Goal: Task Accomplishment & Management: Manage account settings

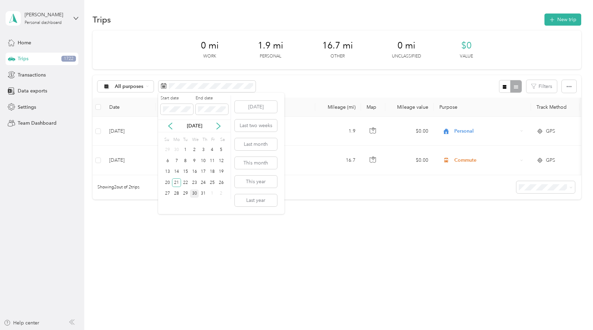
click at [192, 191] on div "30" at bounding box center [194, 194] width 9 height 9
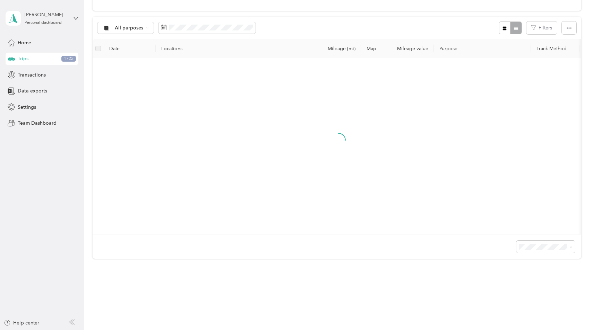
scroll to position [61, 0]
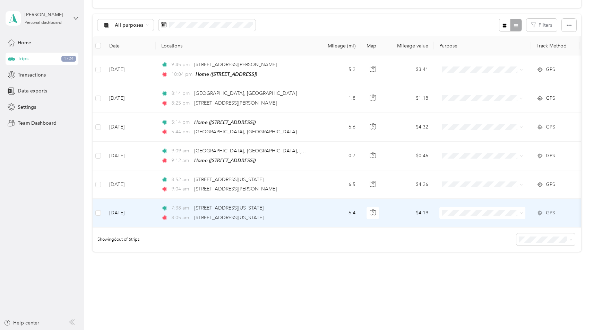
click at [317, 217] on td "6.4" at bounding box center [338, 213] width 46 height 28
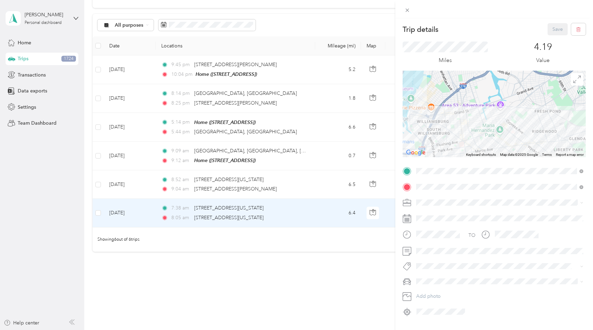
click at [327, 188] on div "Trip details Save This trip cannot be edited because it is either under review,…" at bounding box center [296, 165] width 593 height 330
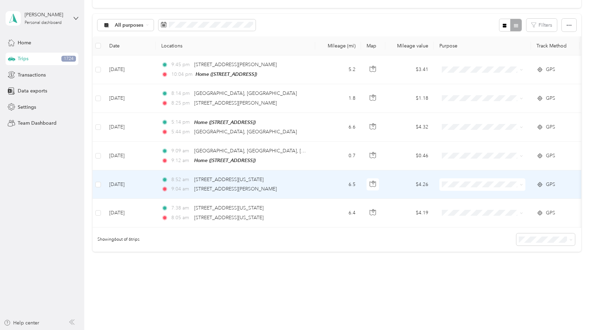
click at [329, 183] on td "6.5" at bounding box center [338, 185] width 46 height 28
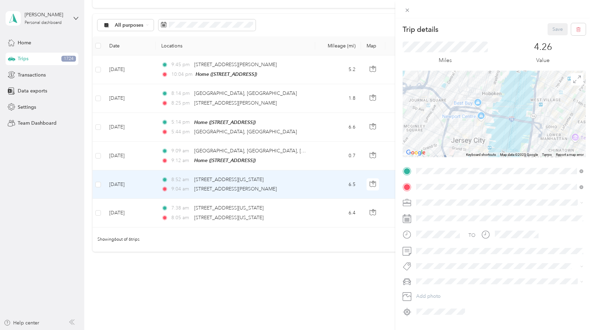
click at [334, 164] on div "Trip details Save This trip cannot be edited because it is either under review,…" at bounding box center [296, 165] width 593 height 330
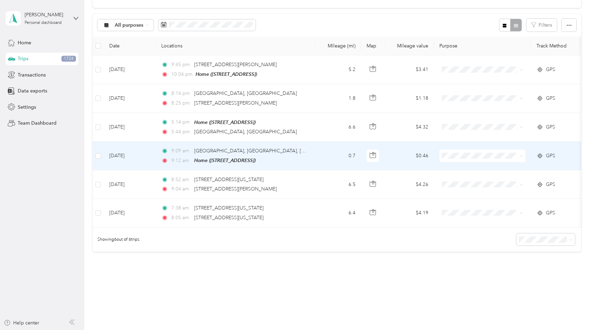
click at [335, 156] on td "0.7" at bounding box center [338, 156] width 46 height 29
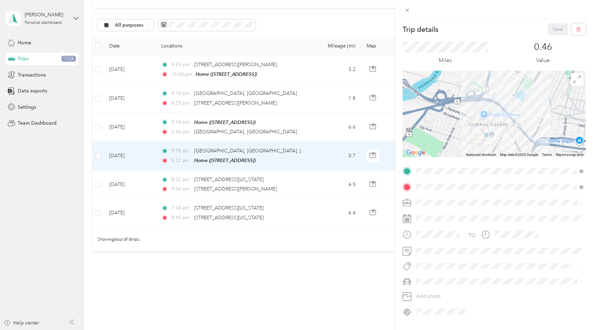
click at [335, 137] on div "Trip details Save This trip cannot be edited because it is either under review,…" at bounding box center [296, 165] width 593 height 330
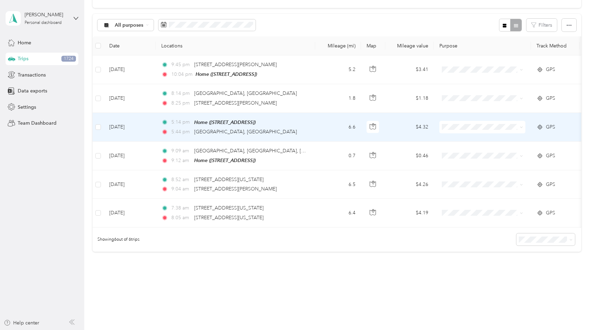
click at [335, 124] on td "6.6" at bounding box center [338, 127] width 46 height 29
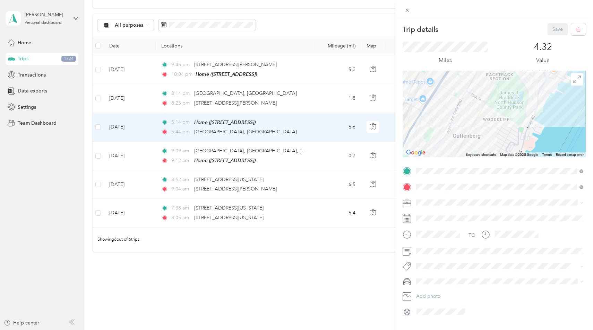
click at [309, 94] on div "Trip details Save This trip cannot be edited because it is either under review,…" at bounding box center [296, 165] width 593 height 330
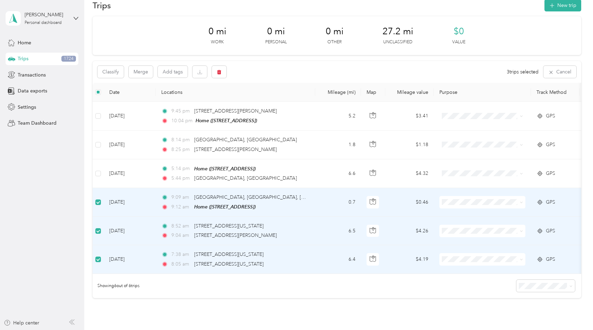
scroll to position [6, 0]
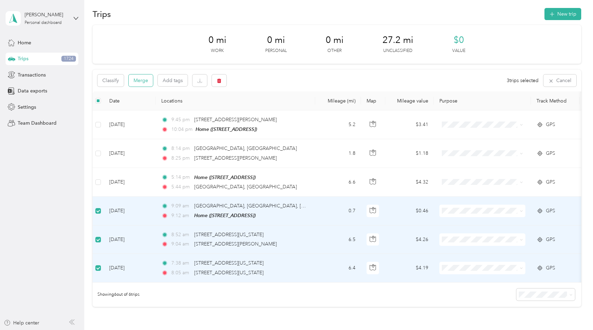
click at [141, 84] on button "Merge" at bounding box center [141, 81] width 24 height 12
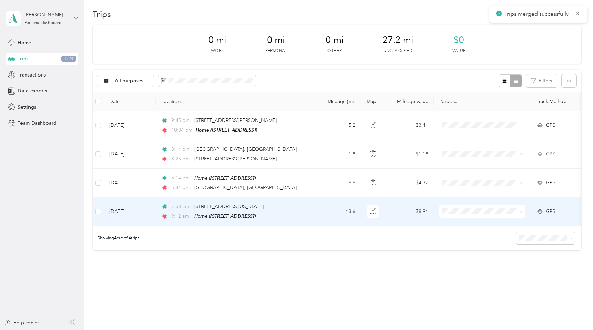
click at [318, 217] on td "13.6" at bounding box center [338, 212] width 46 height 29
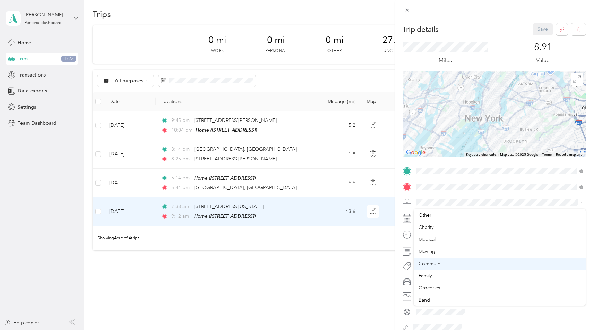
scroll to position [47, 0]
click at [444, 265] on div "Commute" at bounding box center [499, 264] width 162 height 7
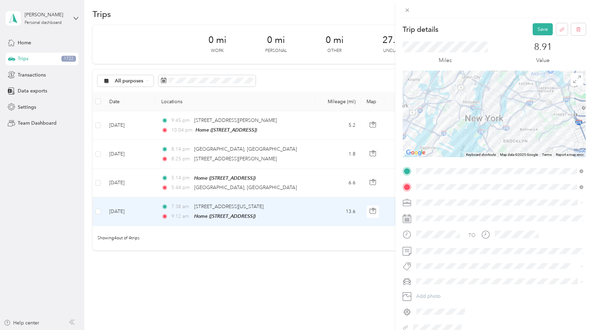
click at [98, 127] on div "Trip details Save This trip cannot be edited because it is either under review,…" at bounding box center [296, 165] width 593 height 330
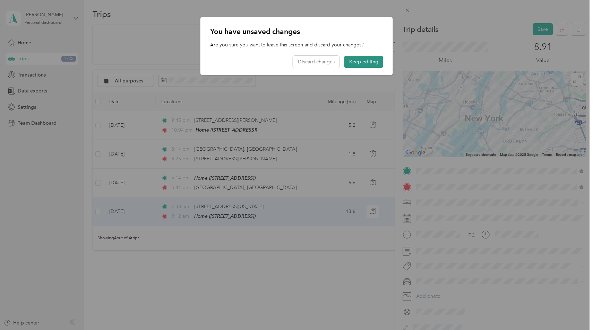
click at [366, 62] on button "Keep editing" at bounding box center [363, 62] width 39 height 12
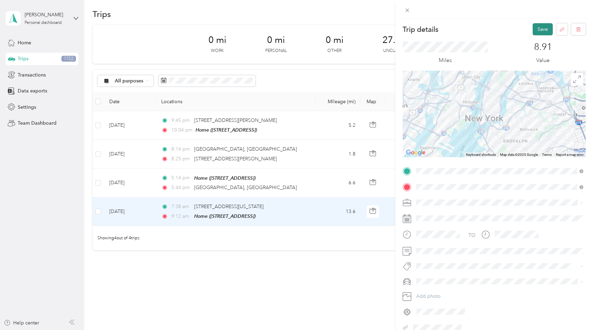
click at [541, 31] on button "Save" at bounding box center [542, 29] width 20 height 12
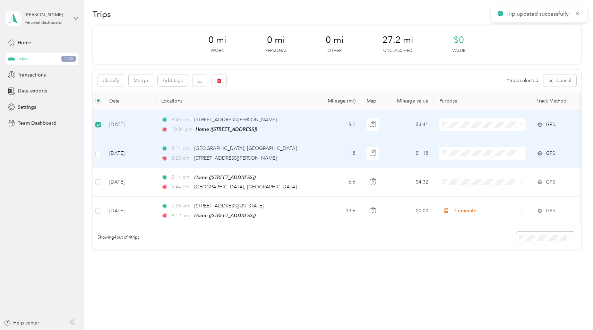
click at [98, 162] on td at bounding box center [98, 153] width 11 height 28
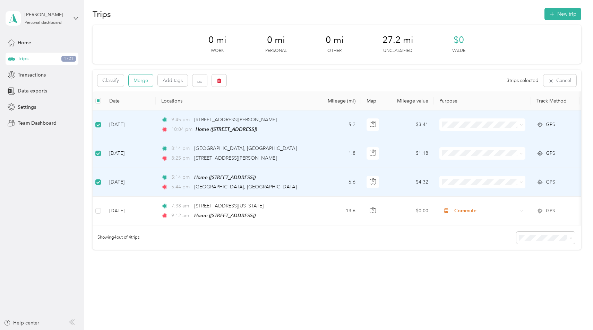
click at [148, 77] on button "Merge" at bounding box center [141, 81] width 24 height 12
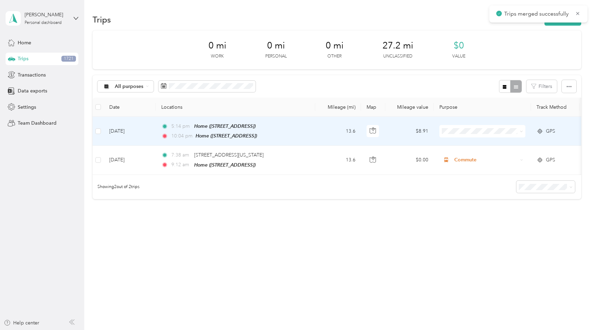
click at [322, 129] on td "13.6" at bounding box center [338, 131] width 46 height 29
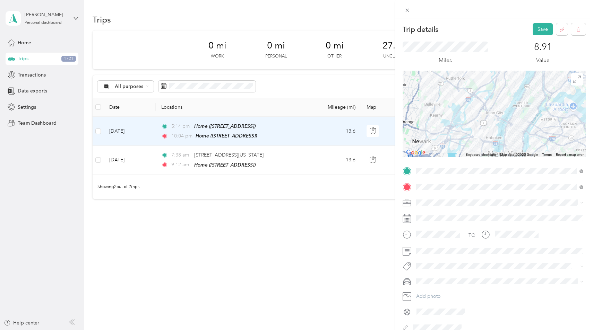
click at [457, 207] on span at bounding box center [500, 202] width 172 height 11
click at [444, 206] on span at bounding box center [500, 202] width 172 height 11
click at [431, 227] on span "Personal" at bounding box center [427, 227] width 18 height 6
click at [543, 31] on button "Save" at bounding box center [542, 29] width 20 height 12
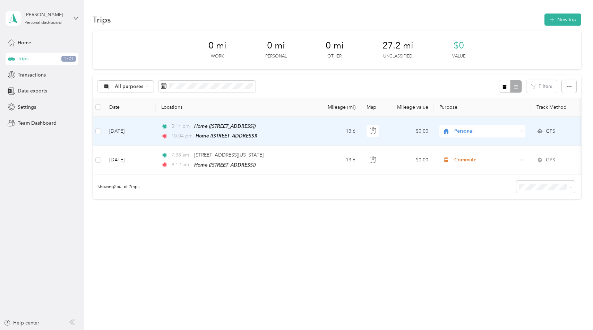
click at [326, 134] on td "13.6" at bounding box center [338, 131] width 46 height 29
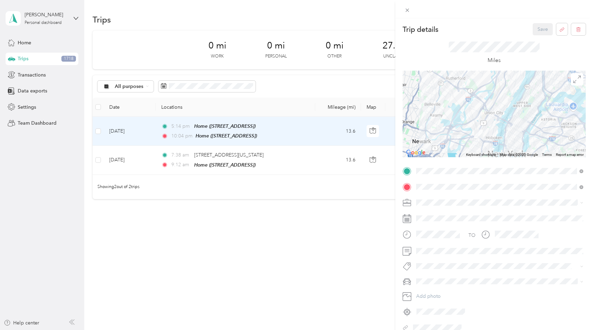
click at [315, 166] on div "Trip details Save This trip cannot be edited because it is either under review,…" at bounding box center [296, 165] width 593 height 330
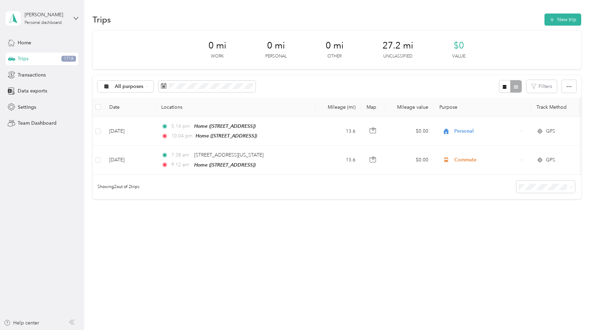
click at [315, 165] on div at bounding box center [296, 165] width 593 height 330
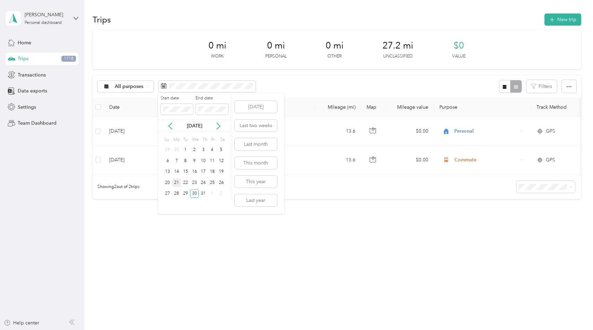
click at [177, 183] on div "21" at bounding box center [176, 183] width 9 height 9
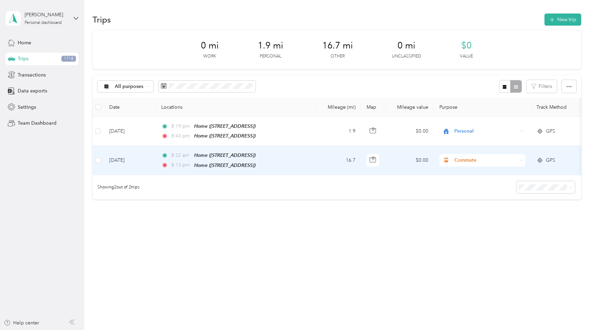
click at [293, 128] on div "8:19 pm Home ([STREET_ADDRESS])" at bounding box center [234, 126] width 146 height 8
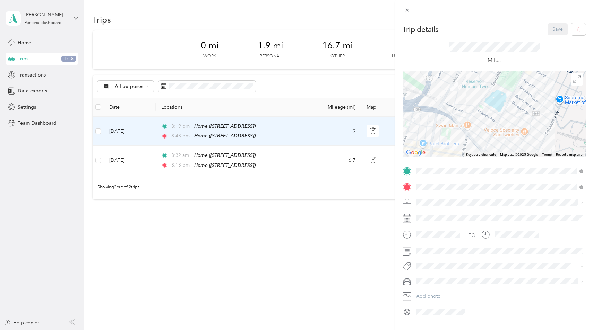
click at [299, 149] on div "Trip details Save This trip cannot be edited because it is either under review,…" at bounding box center [296, 165] width 593 height 330
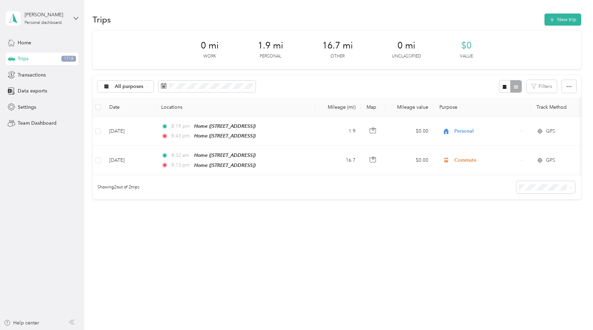
click at [299, 149] on td "8:32 am Home ([STREET_ADDRESS]) 8:13 pm Home ([STREET_ADDRESS])" at bounding box center [235, 160] width 159 height 29
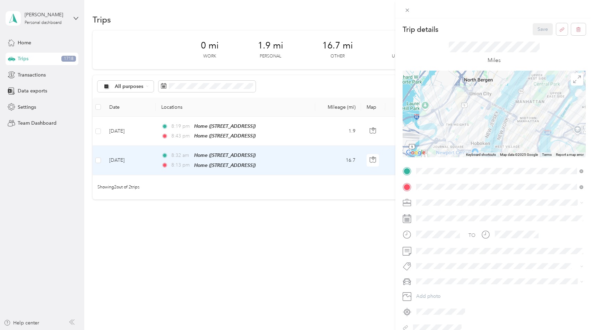
click at [292, 184] on div "Trip details Save This trip cannot be edited because it is either under review,…" at bounding box center [296, 165] width 593 height 330
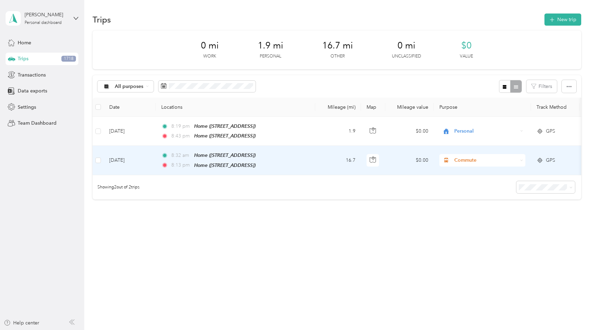
click at [328, 164] on td "16.7" at bounding box center [338, 160] width 46 height 29
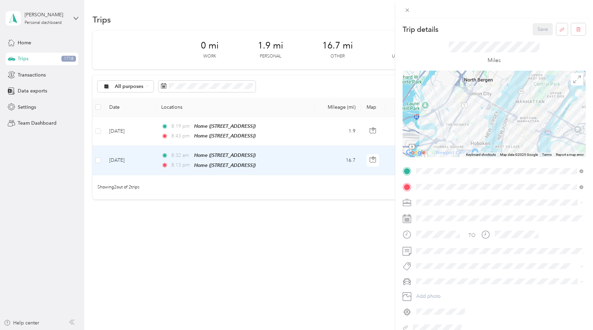
click at [219, 83] on div "Trip details Save This trip cannot be edited because it is either under review,…" at bounding box center [296, 165] width 593 height 330
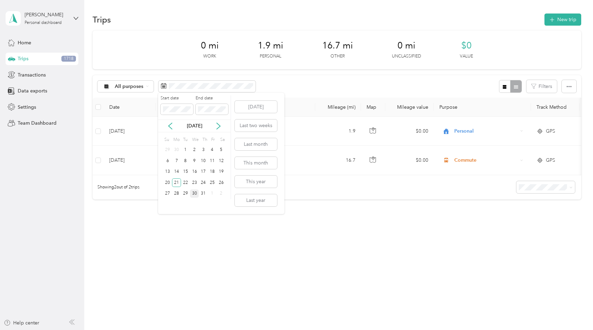
click at [194, 195] on div "30" at bounding box center [194, 194] width 9 height 9
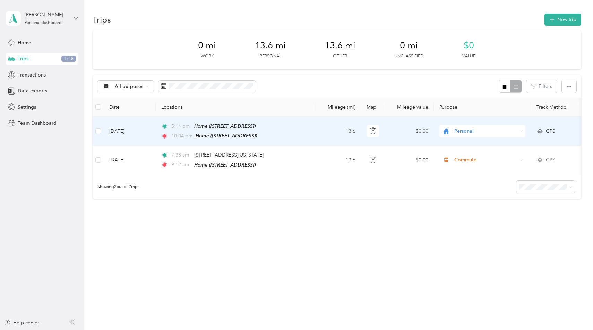
click at [293, 133] on div "10:04 pm Home ([STREET_ADDRESS])" at bounding box center [234, 136] width 146 height 8
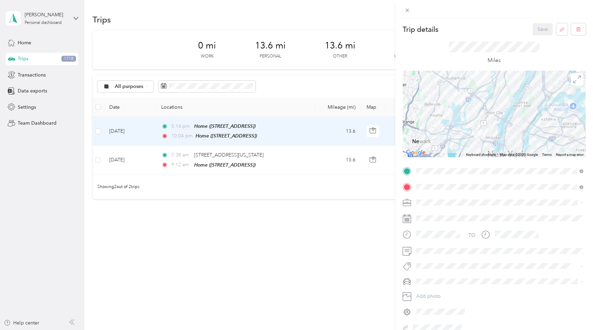
click at [310, 167] on div "Trip details Save This trip cannot be edited because it is either under review,…" at bounding box center [296, 165] width 593 height 330
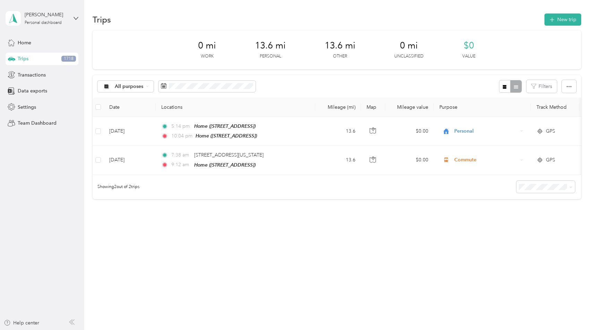
click at [310, 167] on div at bounding box center [296, 165] width 593 height 330
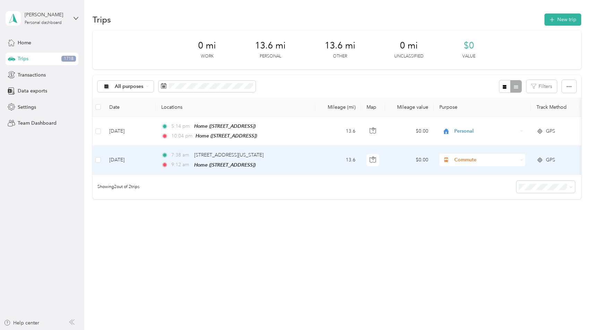
click at [310, 167] on td "7:38 am [STREET_ADDRESS][US_STATE] 9:12 am Home ([STREET_ADDRESS])" at bounding box center [235, 160] width 159 height 29
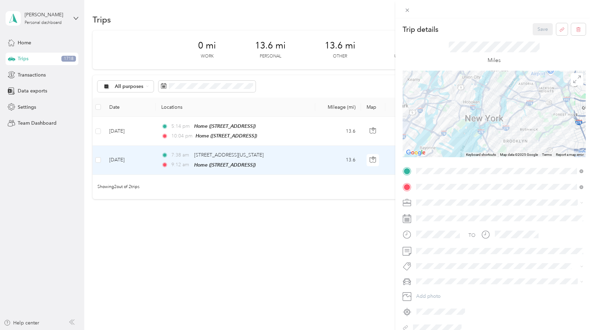
click at [329, 166] on div "Trip details Save This trip cannot be edited because it is either under review,…" at bounding box center [296, 165] width 593 height 330
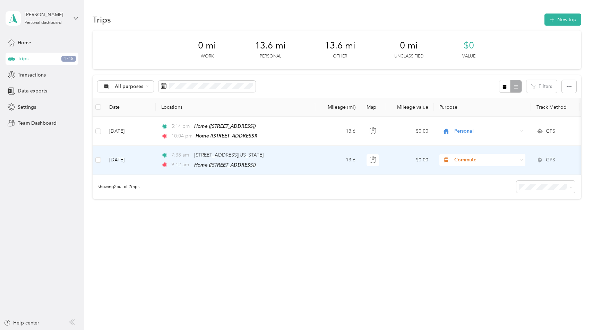
click at [329, 166] on td "13.6" at bounding box center [338, 160] width 46 height 29
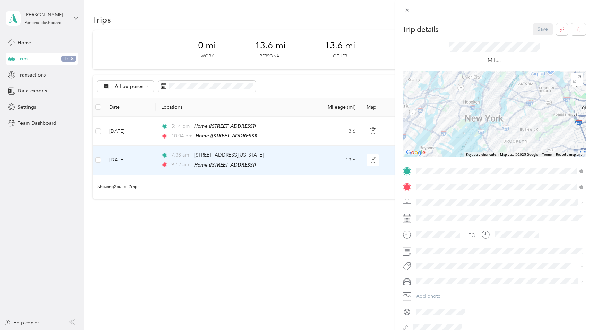
click at [192, 79] on div "Trip details Save This trip cannot be edited because it is either under review,…" at bounding box center [296, 165] width 593 height 330
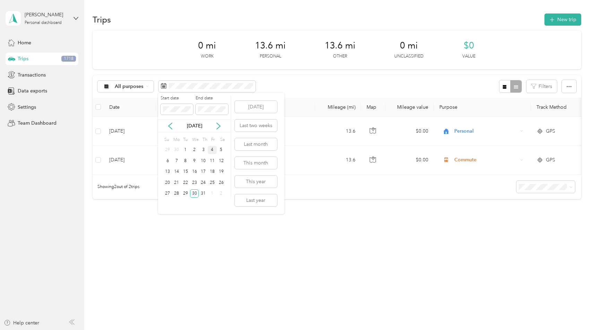
click at [214, 150] on div "4" at bounding box center [212, 150] width 9 height 9
click at [196, 171] on div "16" at bounding box center [194, 172] width 9 height 9
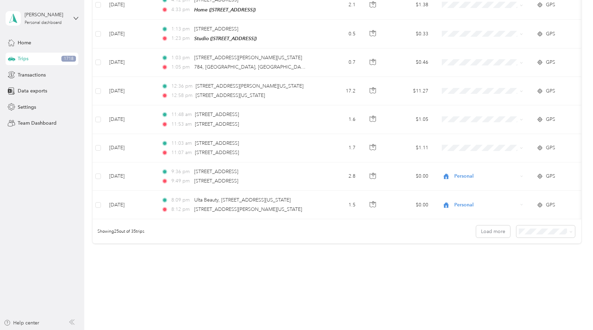
scroll to position [621, 0]
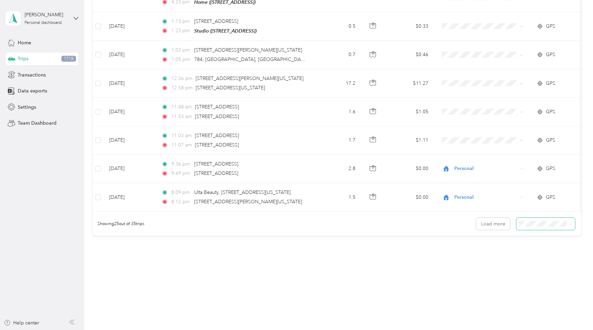
click at [529, 218] on span at bounding box center [545, 224] width 59 height 12
click at [539, 258] on span "100 per load" at bounding box center [538, 260] width 28 height 6
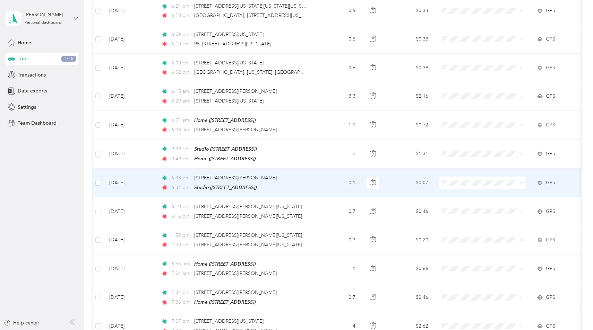
scroll to position [176, 0]
